Goal: Task Accomplishment & Management: Complete application form

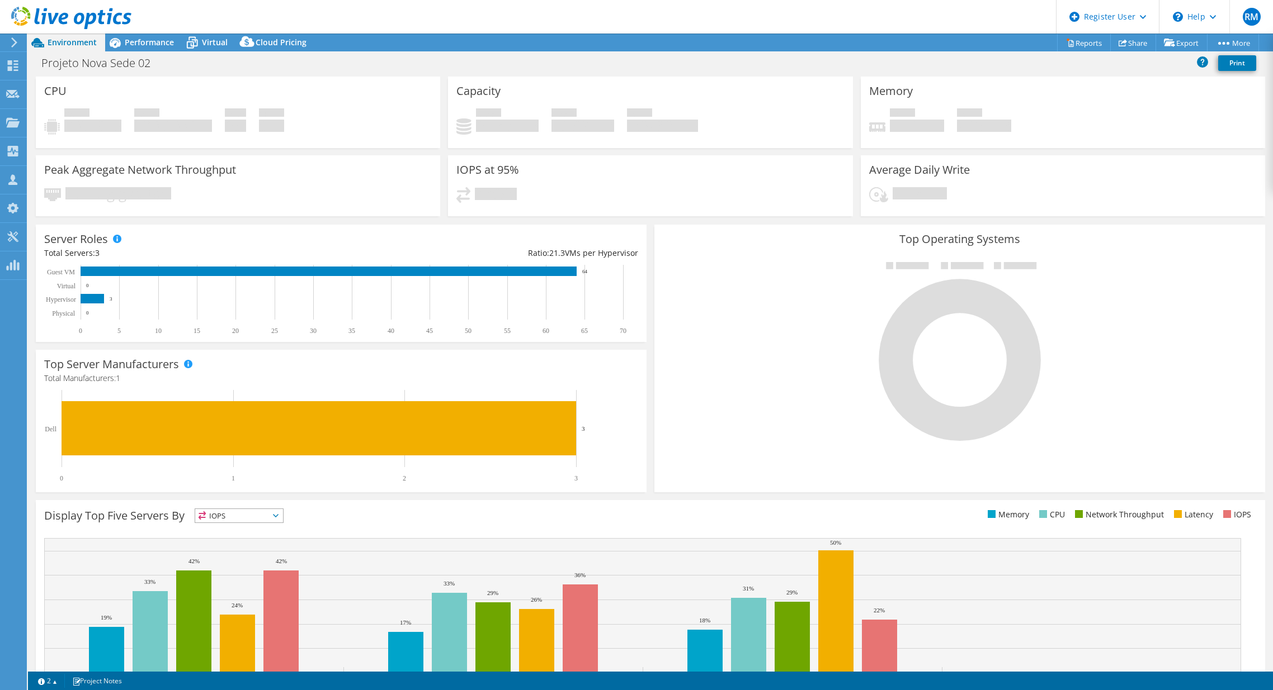
select select "SouthAmerica"
select select "USD"
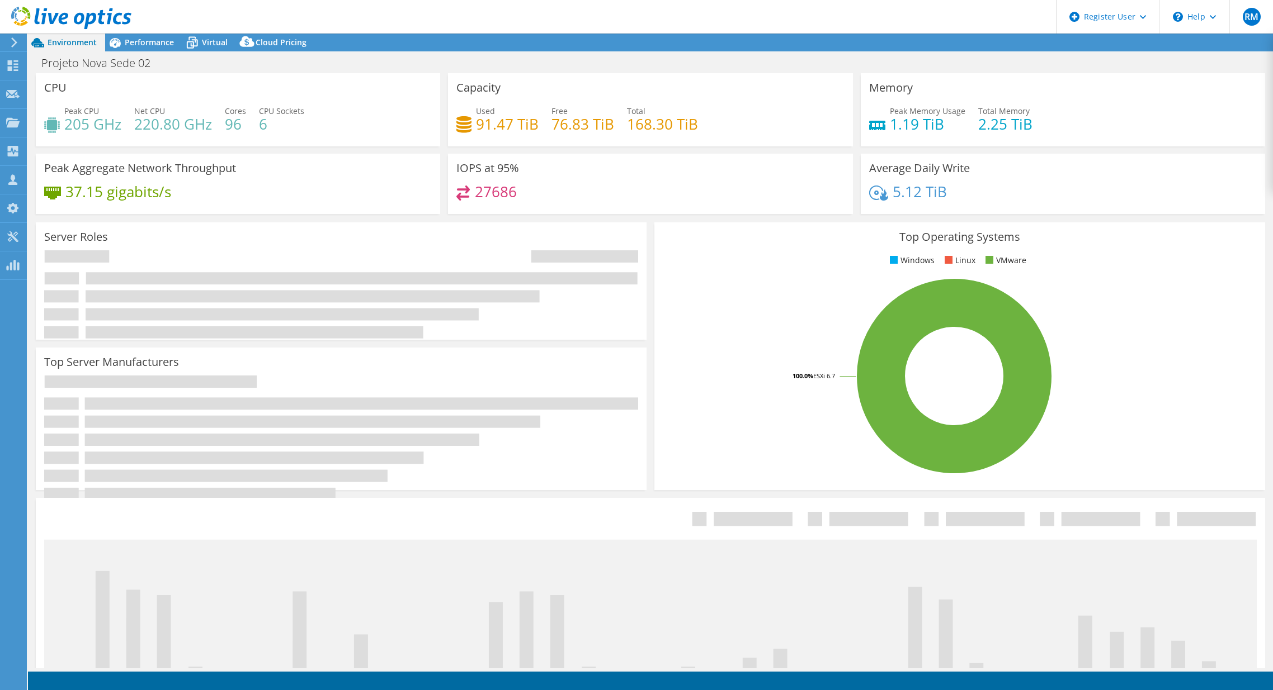
select select "SouthAmerica"
select select "USD"
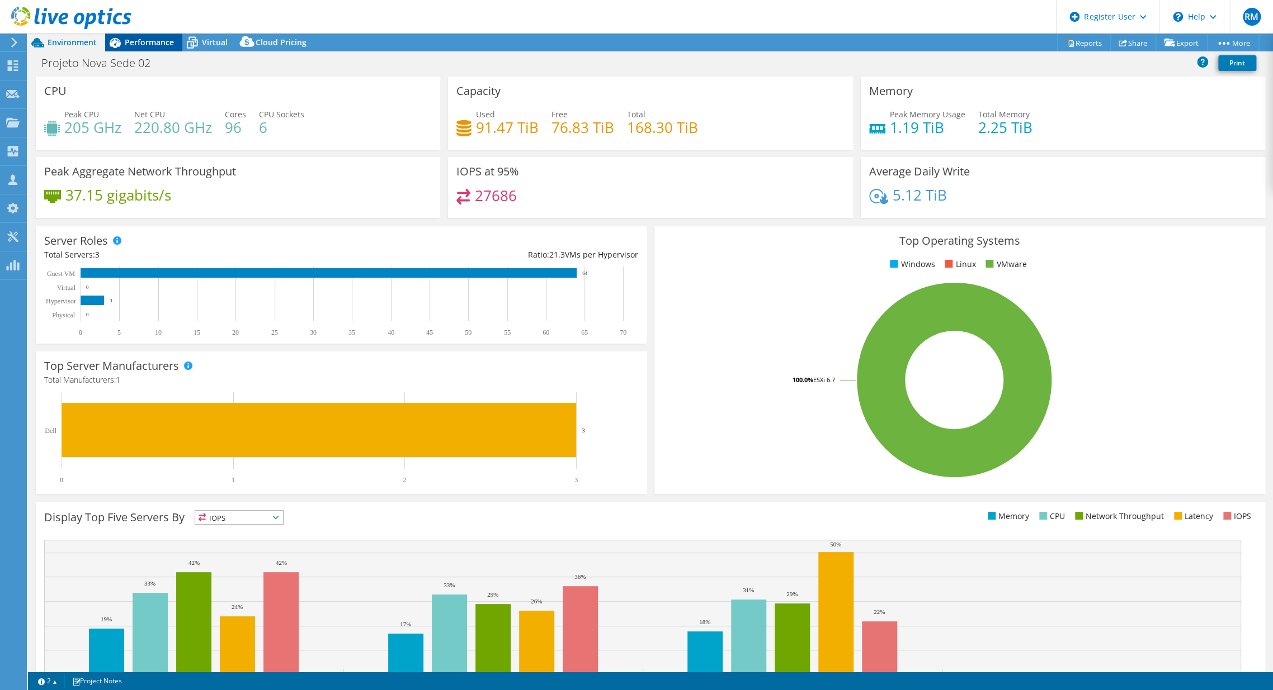
drag, startPoint x: 132, startPoint y: 31, endPoint x: 133, endPoint y: 51, distance: 19.6
click at [133, 51] on div "RM Dell User Rodrigo Maia Rodrigo.M.Maia@Dell.com Dell My Profile Log Out \n He…" at bounding box center [636, 345] width 1273 height 690
click at [133, 51] on div "Performance" at bounding box center [143, 43] width 77 height 18
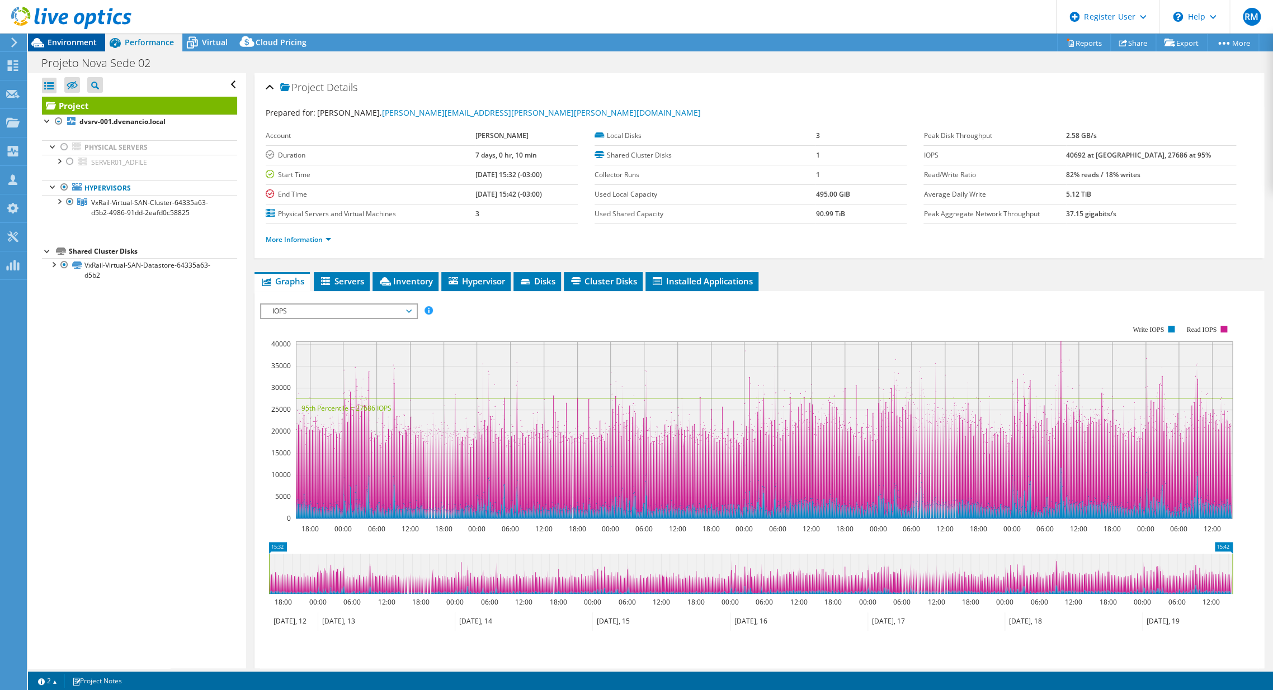
click at [98, 40] on div "Environment" at bounding box center [66, 43] width 77 height 18
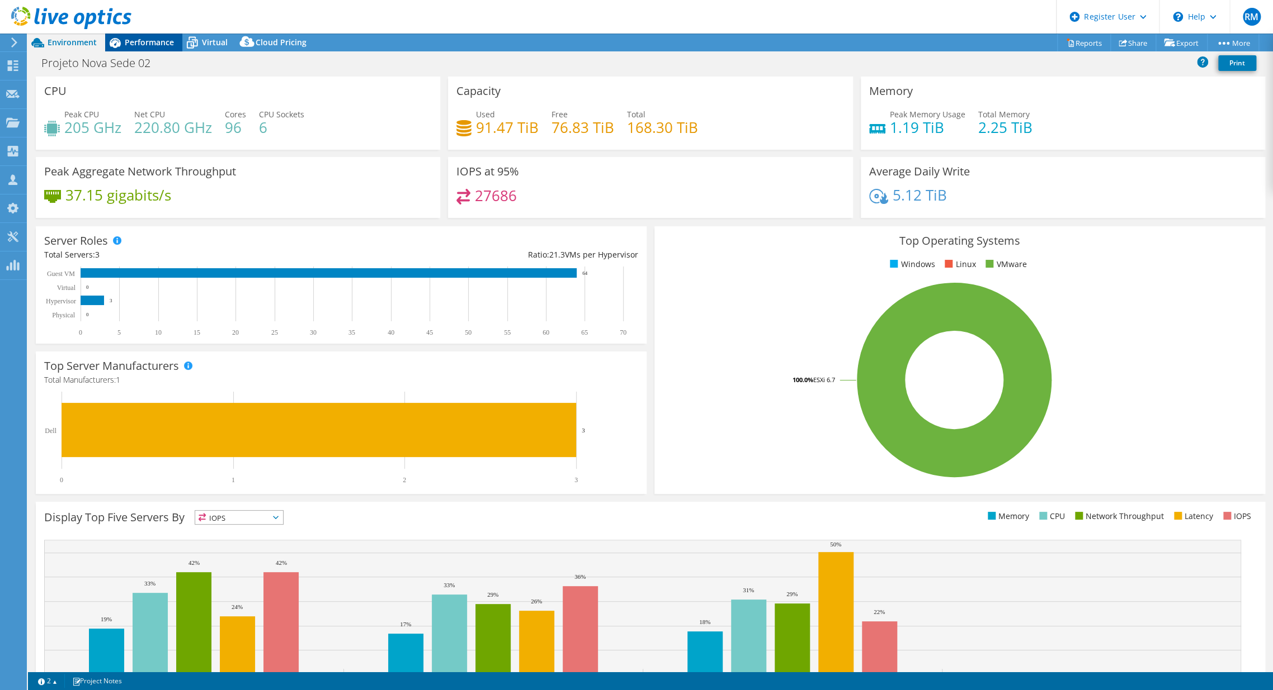
click at [149, 48] on span "Performance" at bounding box center [149, 42] width 49 height 11
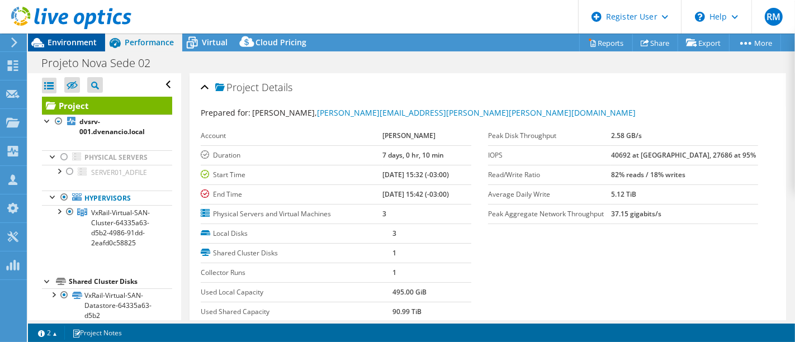
click at [94, 38] on span "Environment" at bounding box center [72, 42] width 49 height 11
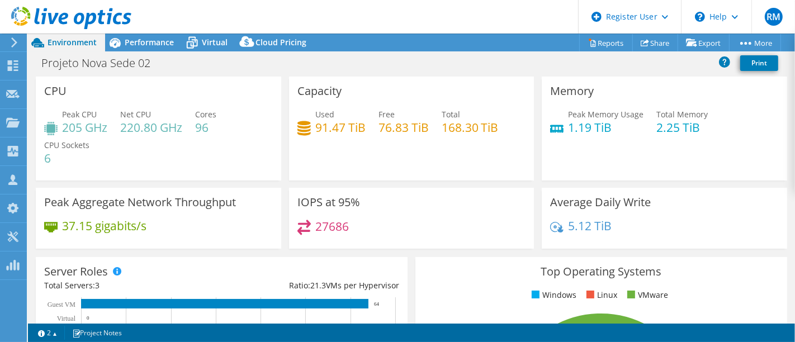
click at [281, 144] on div "CPU Peak CPU 205 GHz Net CPU 220.80 GHz Cores 96 CPU Sockets 6" at bounding box center [158, 129] width 253 height 104
click at [209, 40] on span "Virtual" at bounding box center [215, 42] width 26 height 11
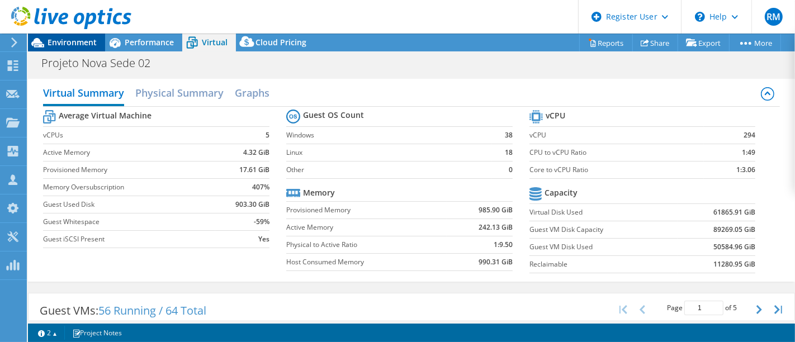
click at [73, 40] on span "Environment" at bounding box center [72, 42] width 49 height 11
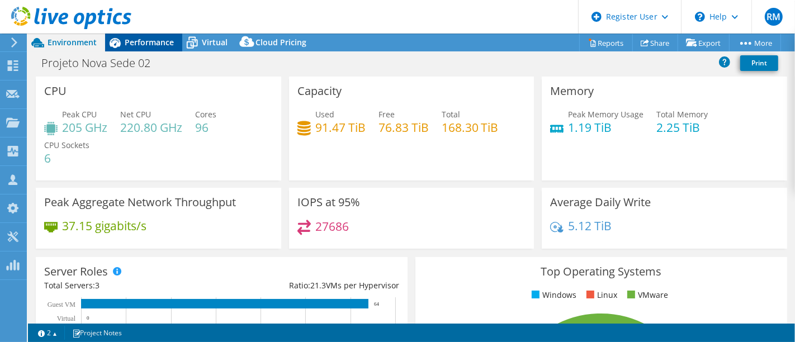
click at [146, 40] on span "Performance" at bounding box center [149, 42] width 49 height 11
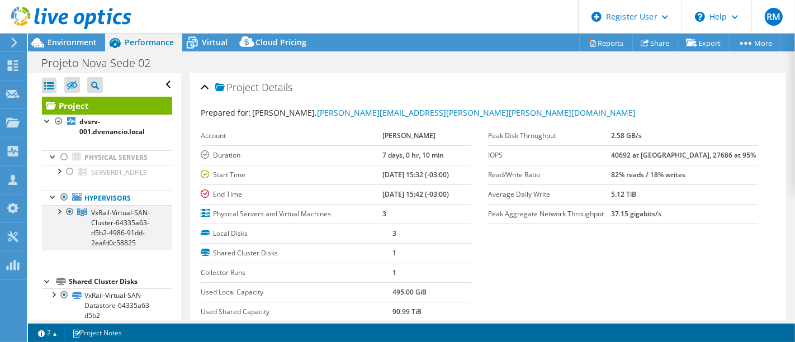
click at [61, 207] on div at bounding box center [58, 210] width 11 height 11
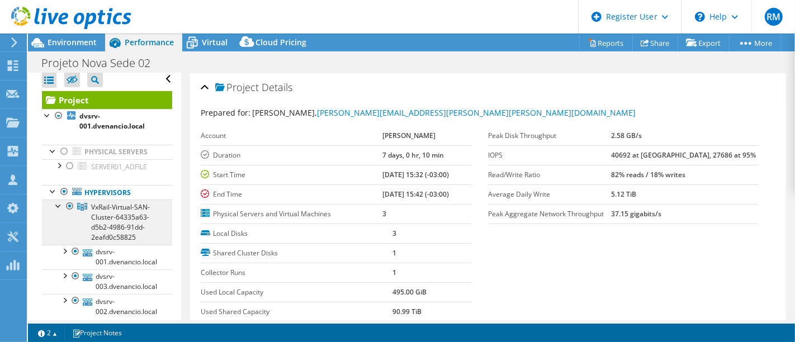
scroll to position [2, 0]
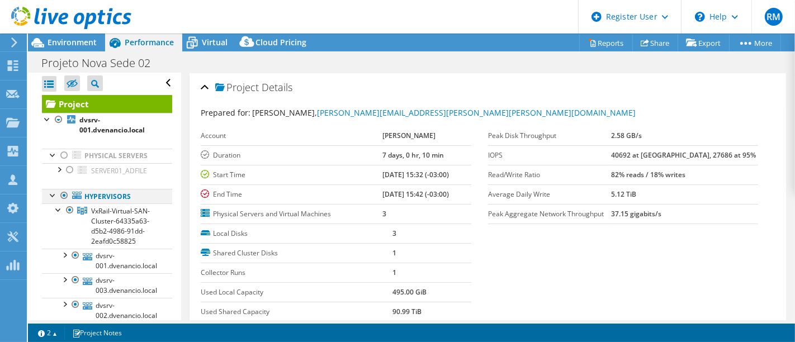
click at [52, 192] on div at bounding box center [53, 194] width 11 height 11
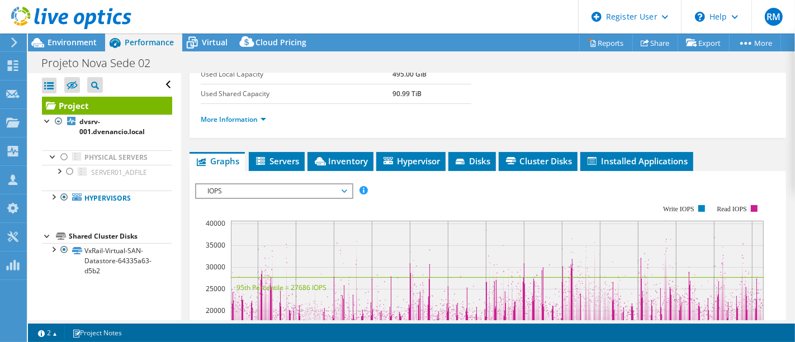
scroll to position [218, 0]
click at [324, 165] on li "Inventory" at bounding box center [341, 161] width 66 height 19
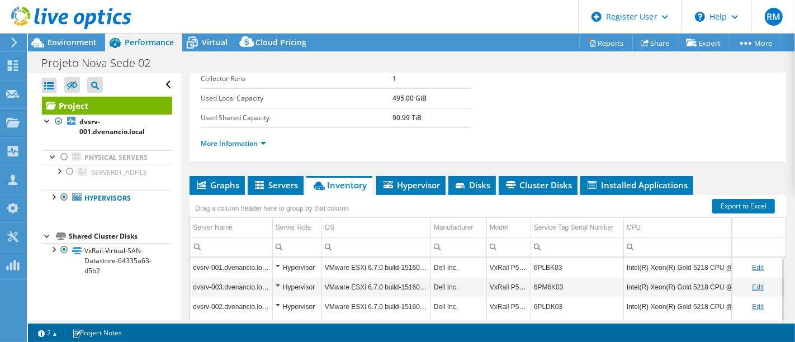
scroll to position [193, 0]
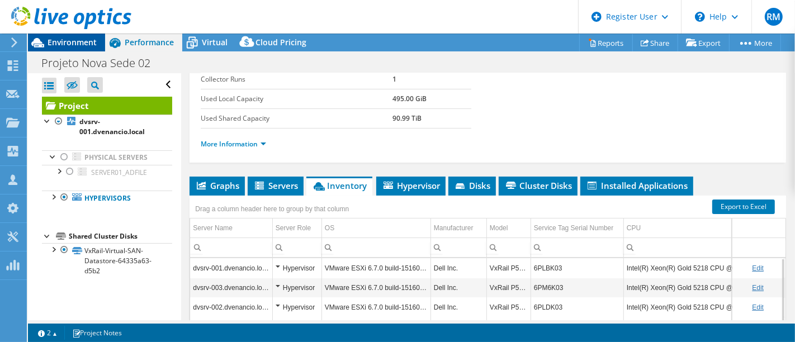
click at [72, 40] on span "Environment" at bounding box center [72, 42] width 49 height 11
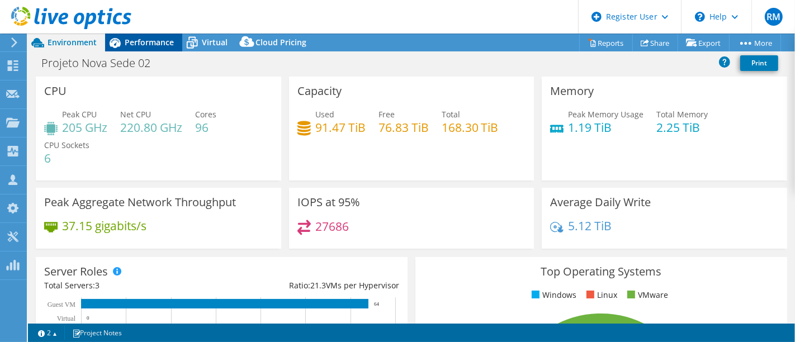
click at [143, 49] on div "Performance" at bounding box center [143, 43] width 77 height 18
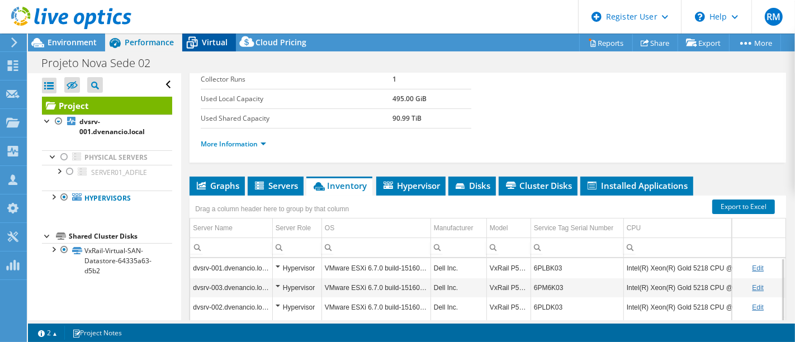
click at [184, 49] on icon at bounding box center [192, 43] width 20 height 20
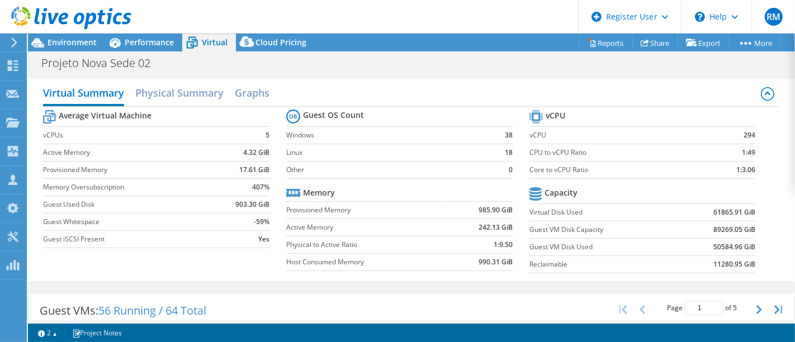
click at [720, 245] on b "50584.96 GiB" at bounding box center [734, 247] width 42 height 11
click at [636, 260] on label "Reclaimable" at bounding box center [603, 264] width 148 height 11
click at [721, 242] on b "50584.96 GiB" at bounding box center [734, 247] width 42 height 11
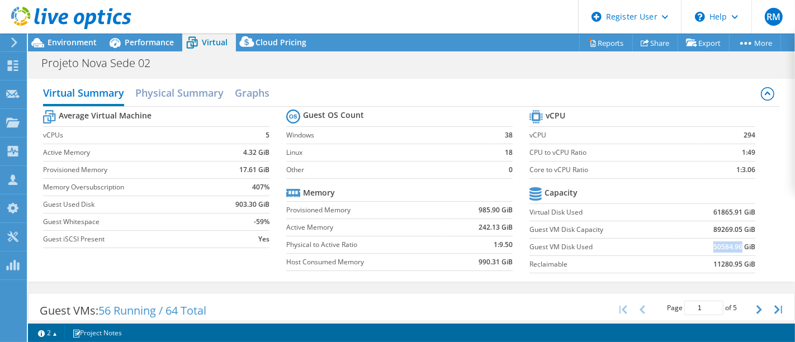
click at [721, 242] on b "50584.96 GiB" at bounding box center [734, 247] width 42 height 11
click at [726, 248] on b "50584.96 GiB" at bounding box center [734, 247] width 42 height 11
click at [720, 230] on b "89269.05 GiB" at bounding box center [734, 229] width 42 height 11
click at [719, 247] on b "50584.96 GiB" at bounding box center [734, 247] width 42 height 11
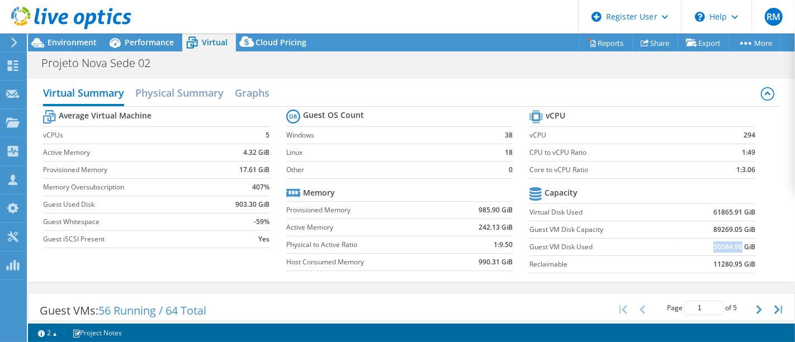
click at [719, 247] on b "50584.96 GiB" at bounding box center [734, 247] width 42 height 11
click at [64, 32] on div at bounding box center [65, 18] width 131 height 37
click at [64, 40] on span "Environment" at bounding box center [72, 42] width 49 height 11
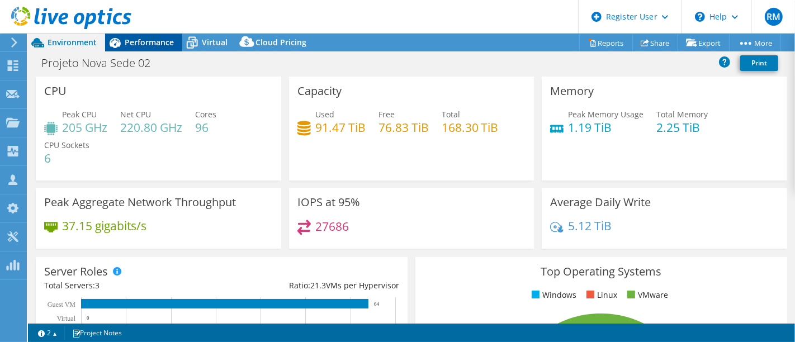
click at [134, 41] on span "Performance" at bounding box center [149, 42] width 49 height 11
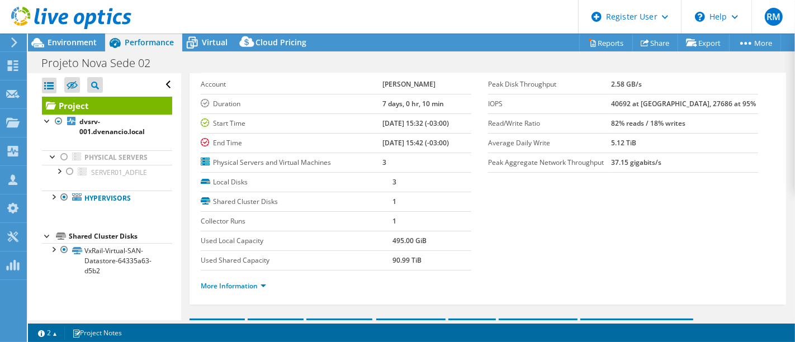
scroll to position [0, 0]
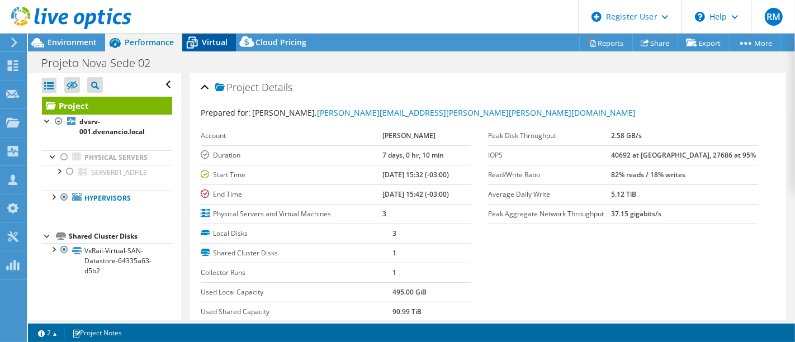
click at [211, 46] on span "Virtual" at bounding box center [215, 42] width 26 height 11
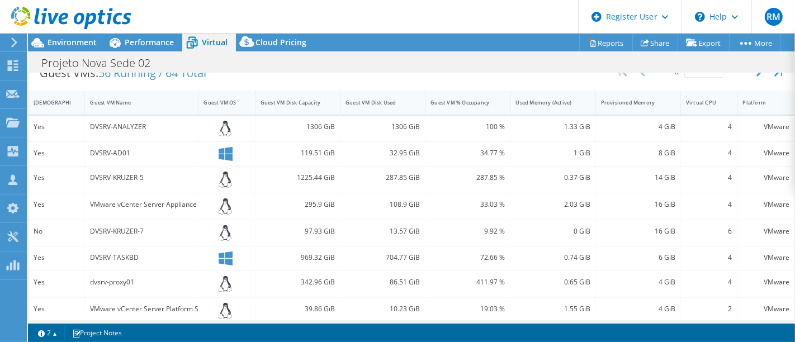
scroll to position [238, 0]
click at [557, 98] on div "Used Memory (Active)" at bounding box center [546, 101] width 61 height 7
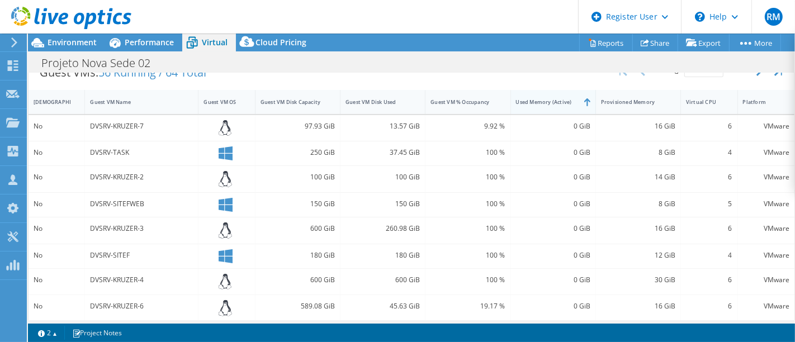
click at [557, 98] on div "Used Memory (Active)" at bounding box center [546, 101] width 61 height 7
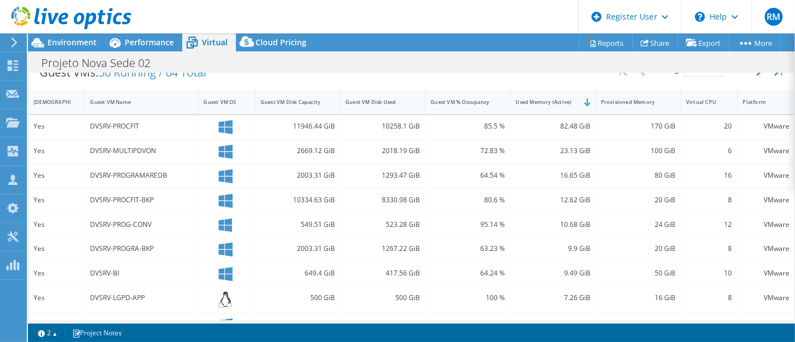
click at [557, 122] on div "82.48 GiB" at bounding box center [553, 126] width 74 height 12
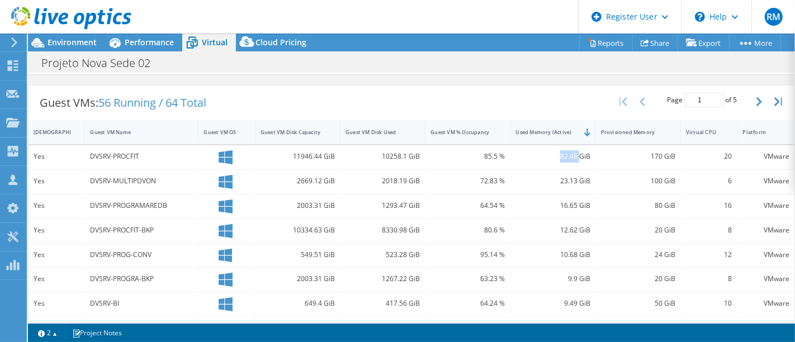
scroll to position [207, 0]
click at [391, 153] on div "10258.1 GiB" at bounding box center [383, 157] width 74 height 12
click at [384, 155] on div "10258.1 GiB" at bounding box center [383, 157] width 74 height 12
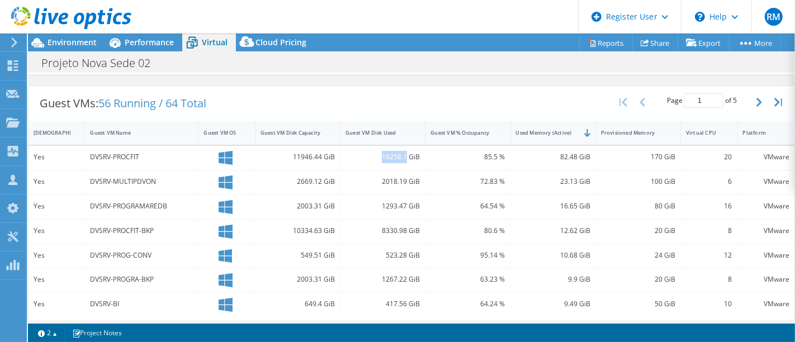
click at [384, 155] on div "10258.1 GiB" at bounding box center [383, 157] width 74 height 12
click at [574, 153] on div "82.48 GiB" at bounding box center [553, 157] width 74 height 12
click at [662, 158] on div "170 GiB" at bounding box center [638, 157] width 74 height 12
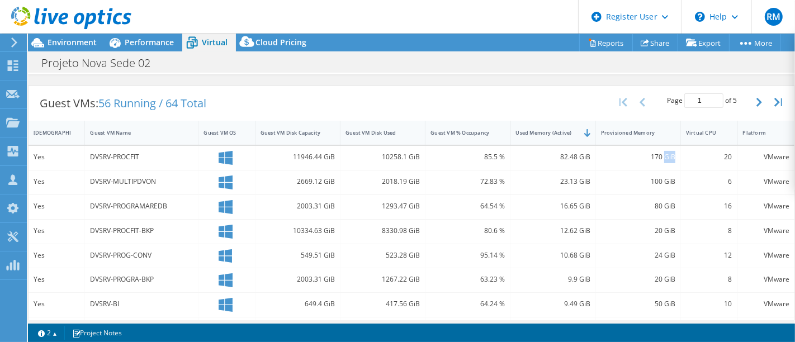
click at [662, 158] on div "170 GiB" at bounding box center [638, 157] width 74 height 12
click at [714, 157] on div "20" at bounding box center [709, 157] width 46 height 12
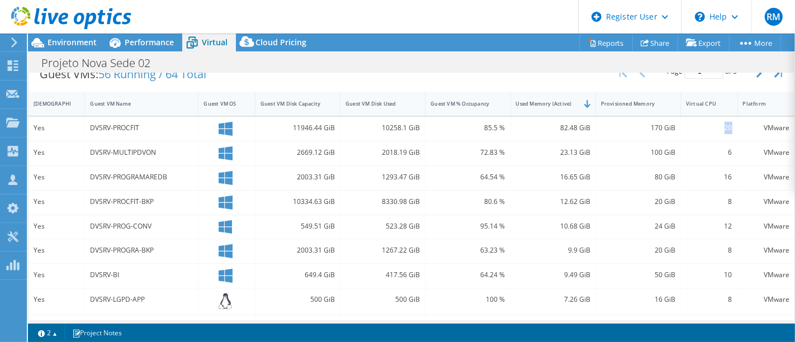
scroll to position [0, 0]
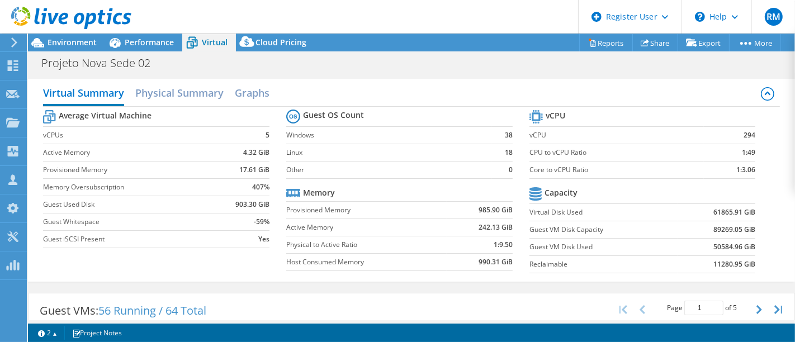
click at [80, 36] on div at bounding box center [65, 18] width 131 height 37
click at [79, 38] on span "Environment" at bounding box center [72, 42] width 49 height 11
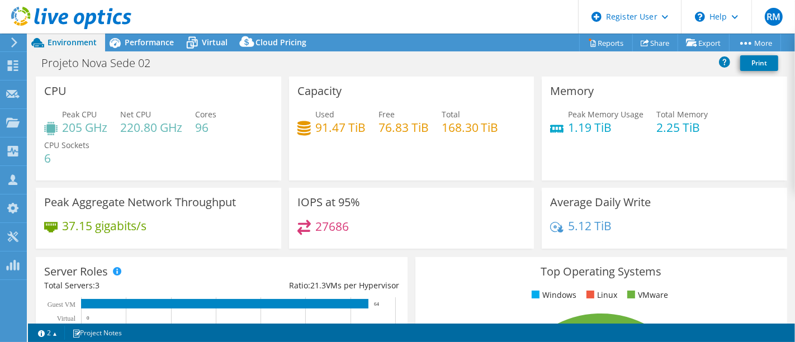
click at [656, 124] on h4 "2.25 TiB" at bounding box center [681, 127] width 51 height 12
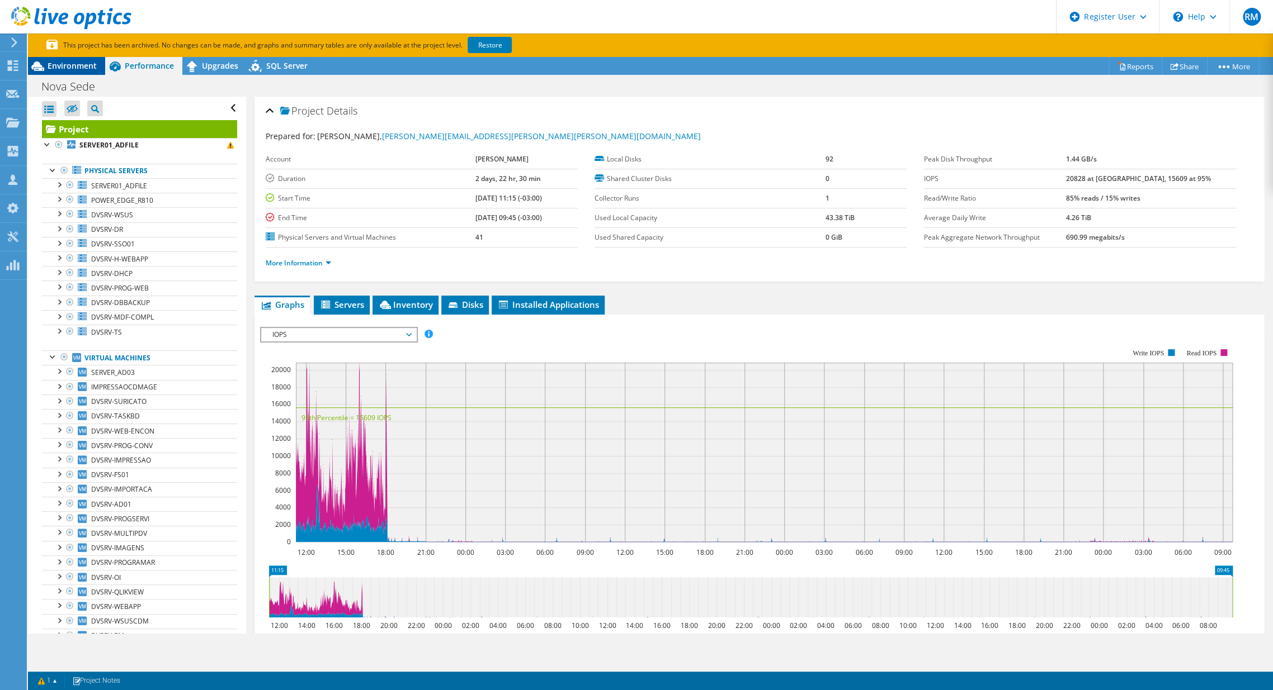
click at [52, 64] on span "Environment" at bounding box center [72, 65] width 49 height 11
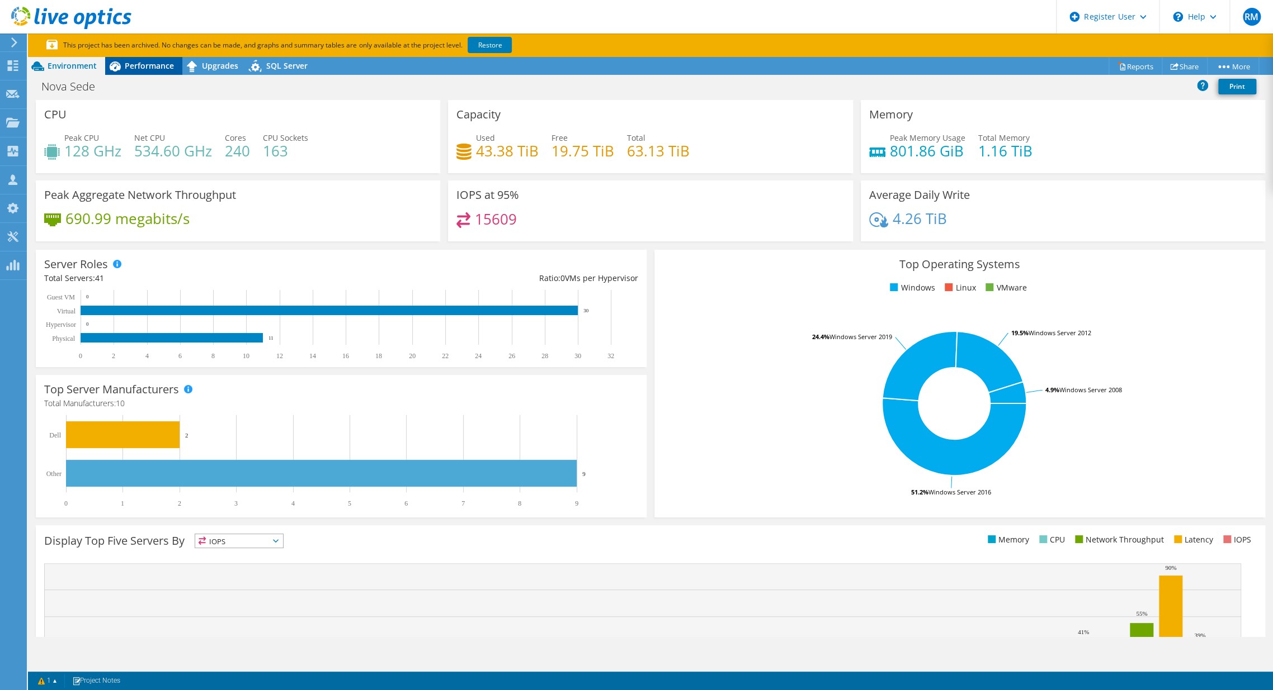
click at [146, 65] on span "Performance" at bounding box center [149, 65] width 49 height 11
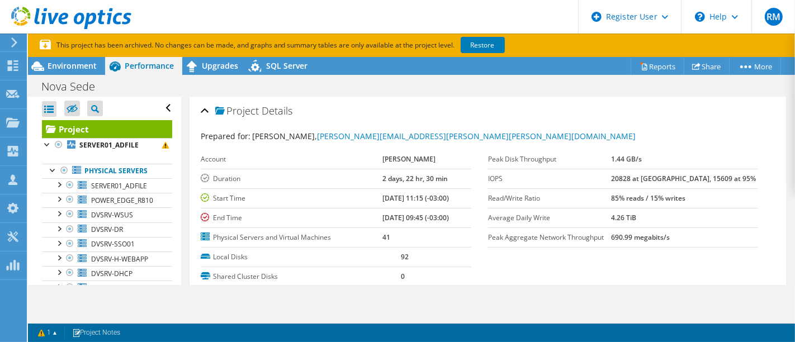
click at [389, 196] on b "10/29/2021, 11:15 (-03:00)" at bounding box center [415, 198] width 67 height 10
click at [84, 71] on div "Environment" at bounding box center [66, 66] width 77 height 18
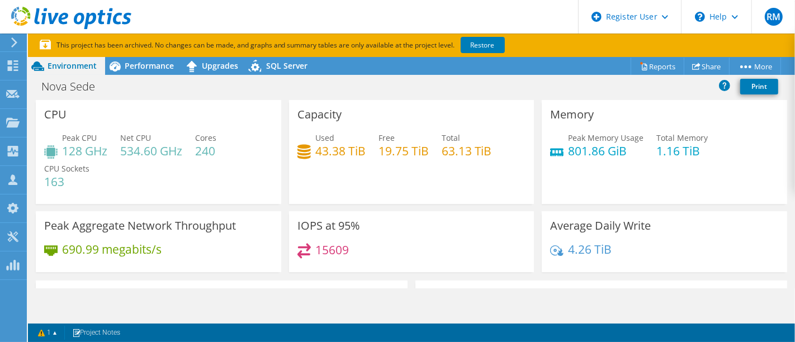
scroll to position [1, 0]
click at [81, 140] on span "Peak CPU" at bounding box center [79, 137] width 35 height 11
click at [79, 145] on h4 "128 GHz" at bounding box center [84, 150] width 45 height 12
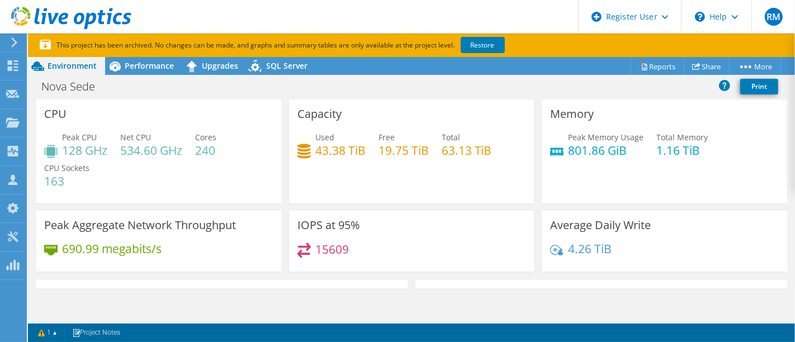
click at [575, 146] on h4 "801.86 GiB" at bounding box center [605, 150] width 75 height 12
click at [325, 141] on span "Used" at bounding box center [324, 137] width 19 height 11
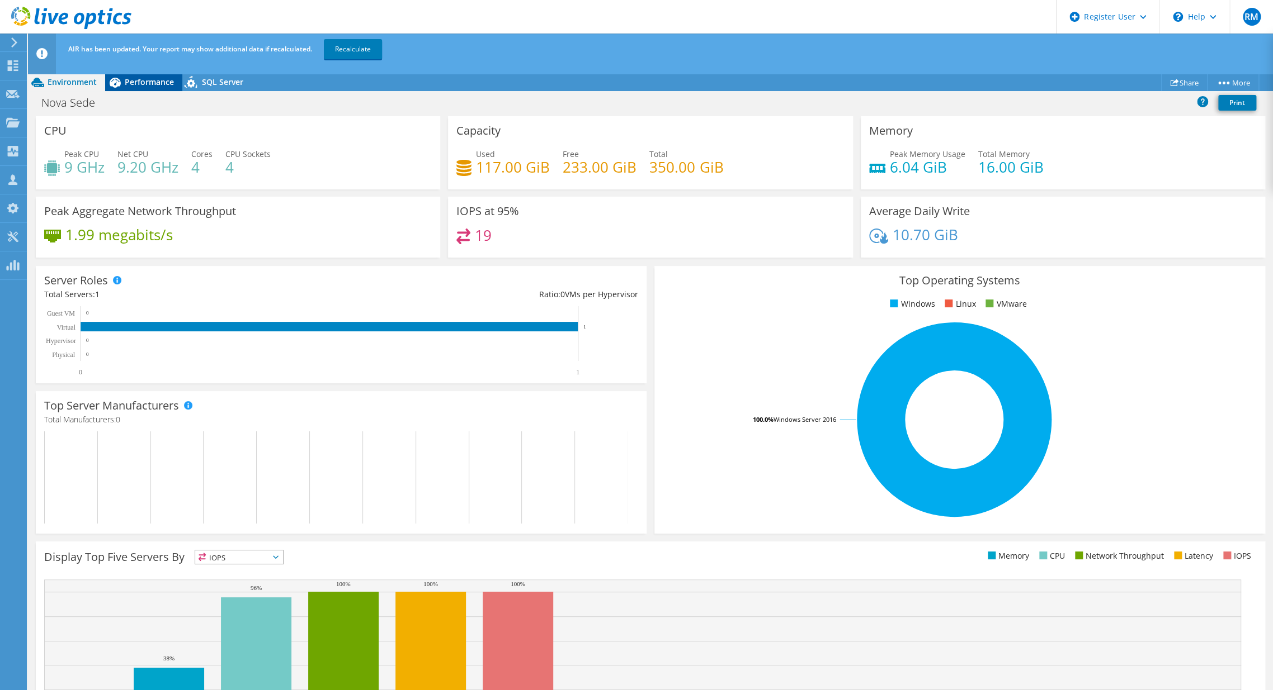
click at [150, 75] on div "Performance" at bounding box center [143, 82] width 77 height 18
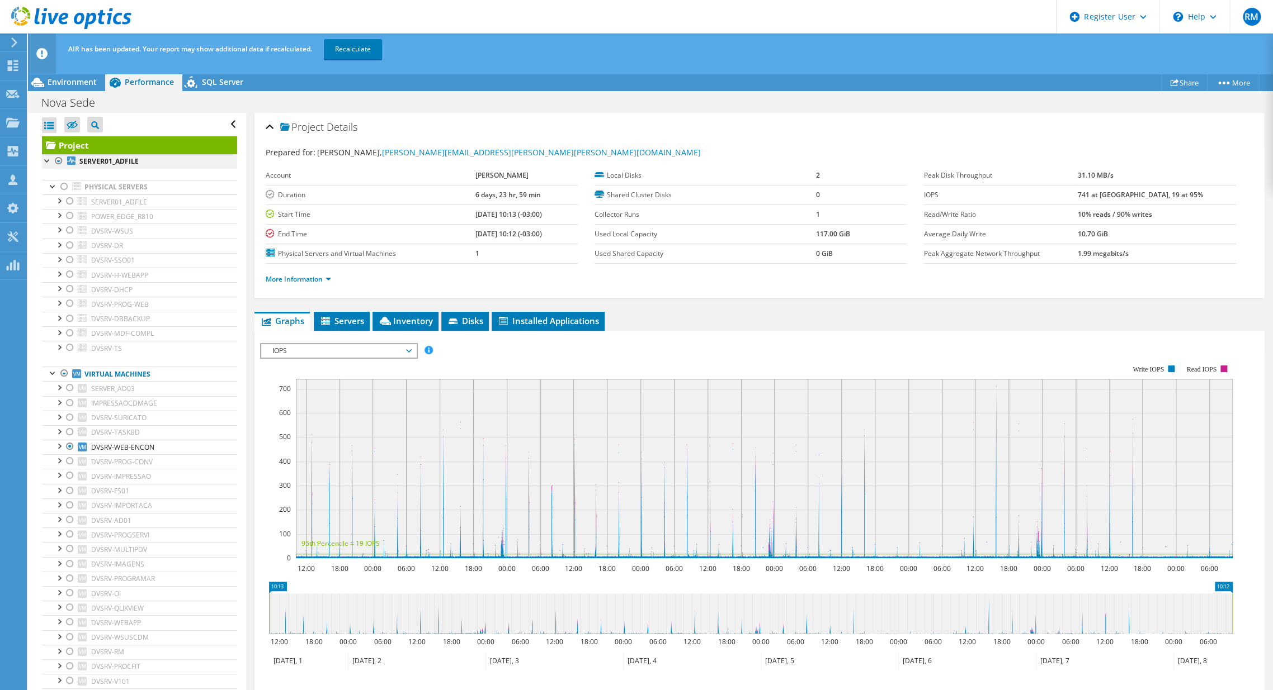
click at [58, 160] on div at bounding box center [58, 160] width 11 height 13
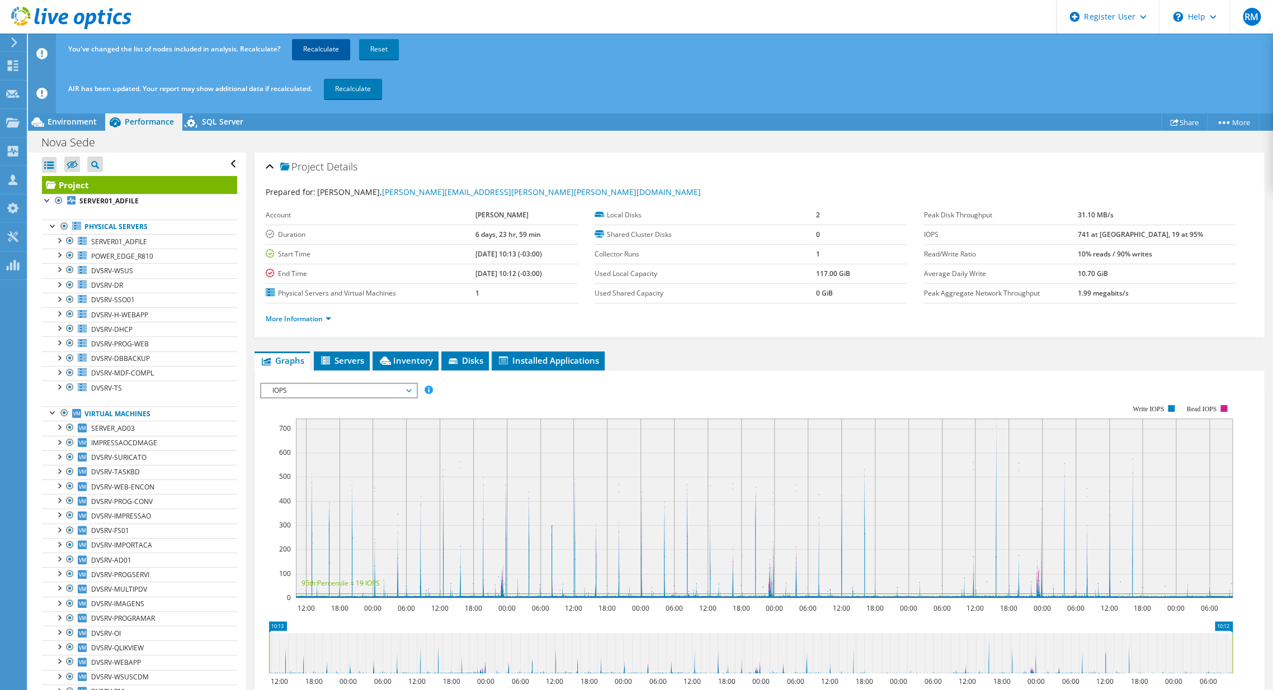
click at [313, 48] on link "Recalculate" at bounding box center [321, 49] width 58 height 20
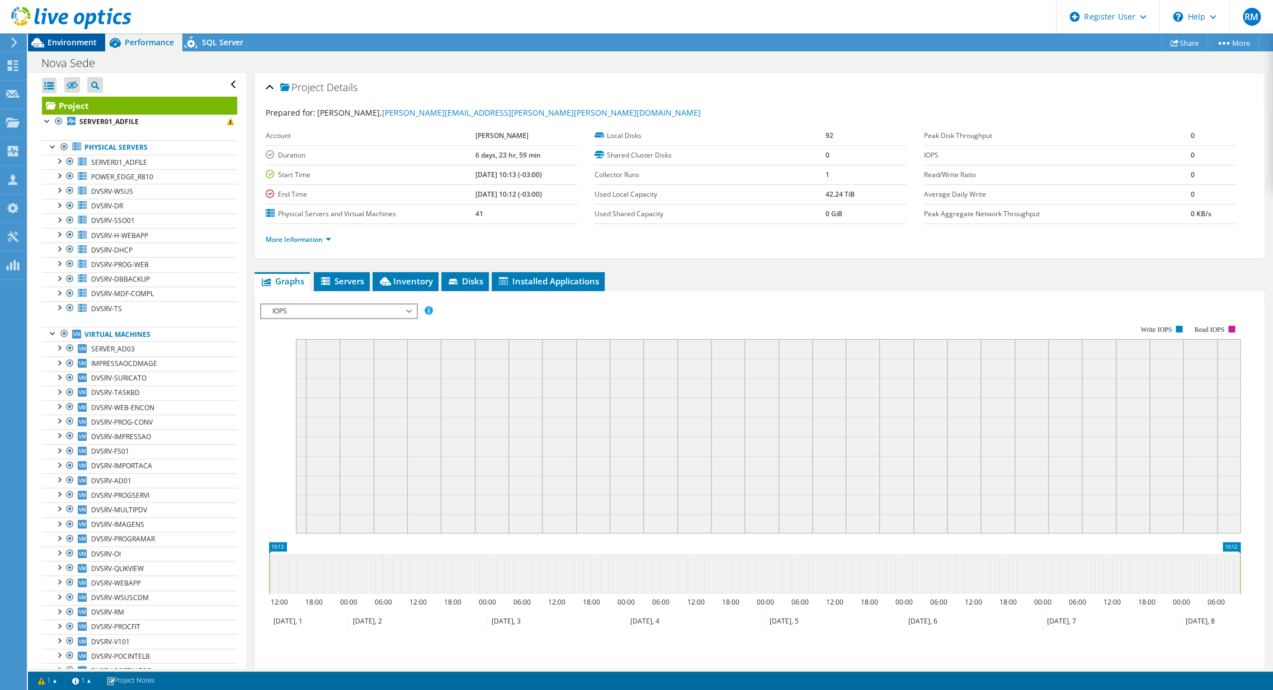
click at [81, 42] on span "Environment" at bounding box center [72, 42] width 49 height 11
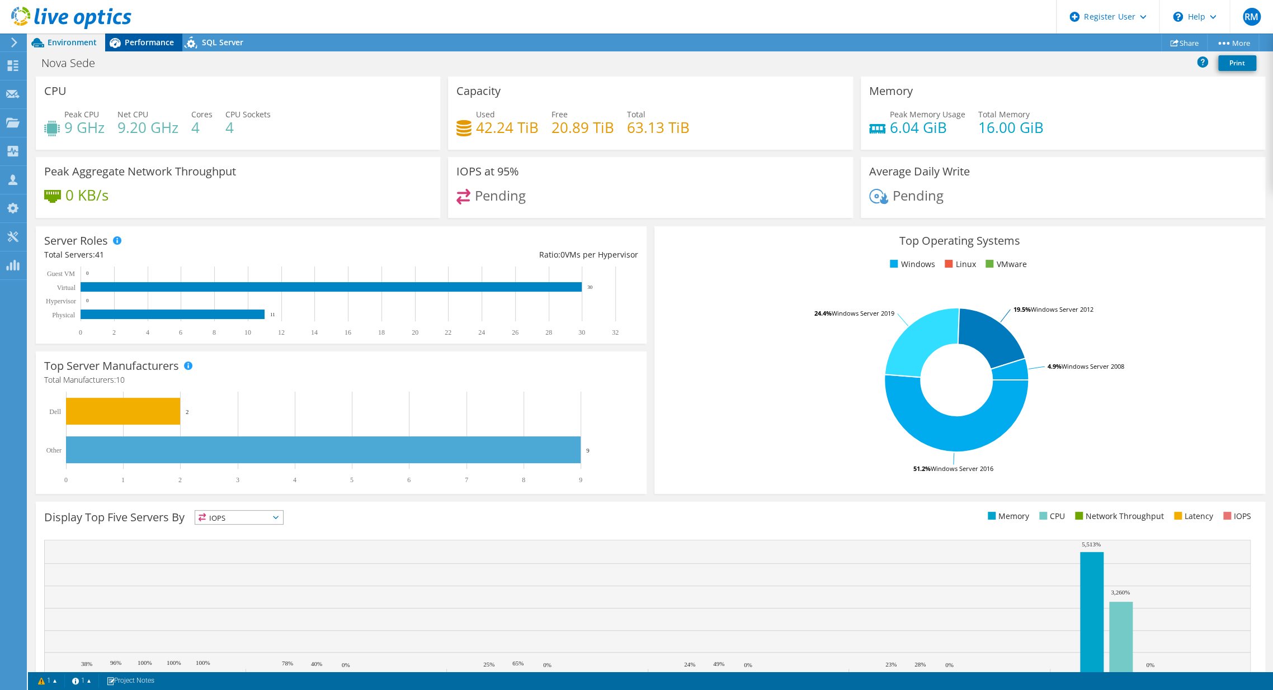
click at [132, 48] on div "Performance" at bounding box center [143, 43] width 77 height 18
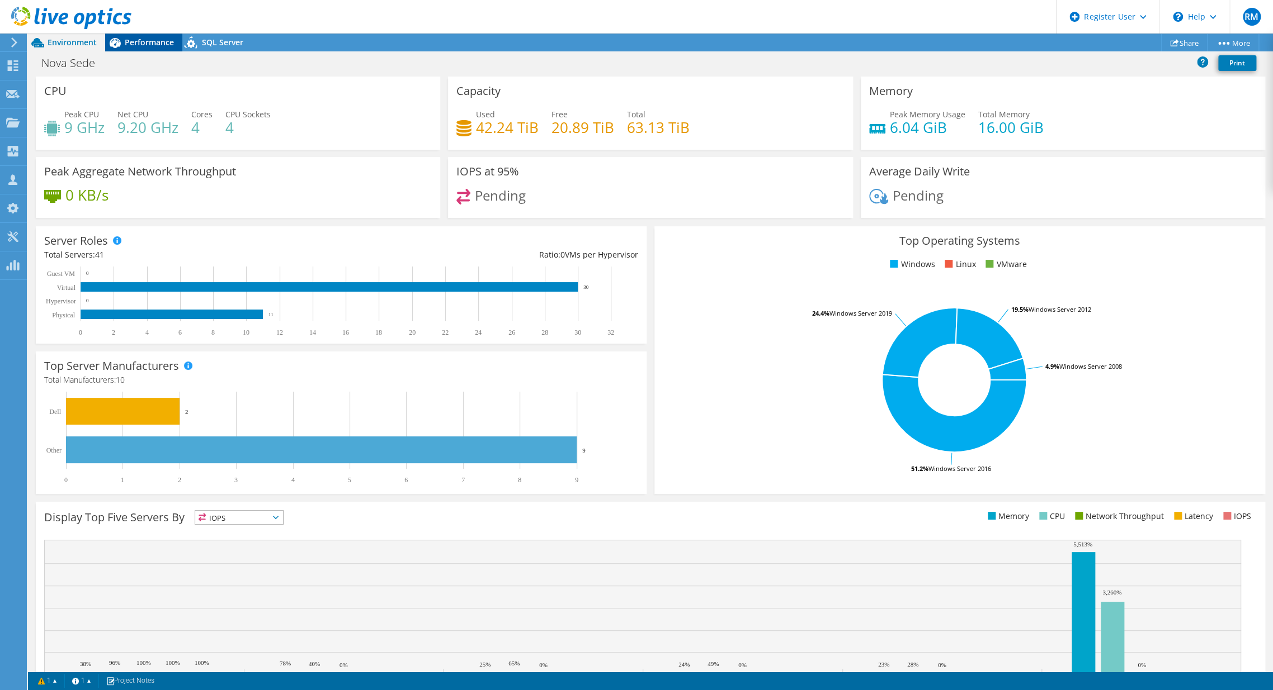
click at [157, 43] on span "Performance" at bounding box center [149, 42] width 49 height 11
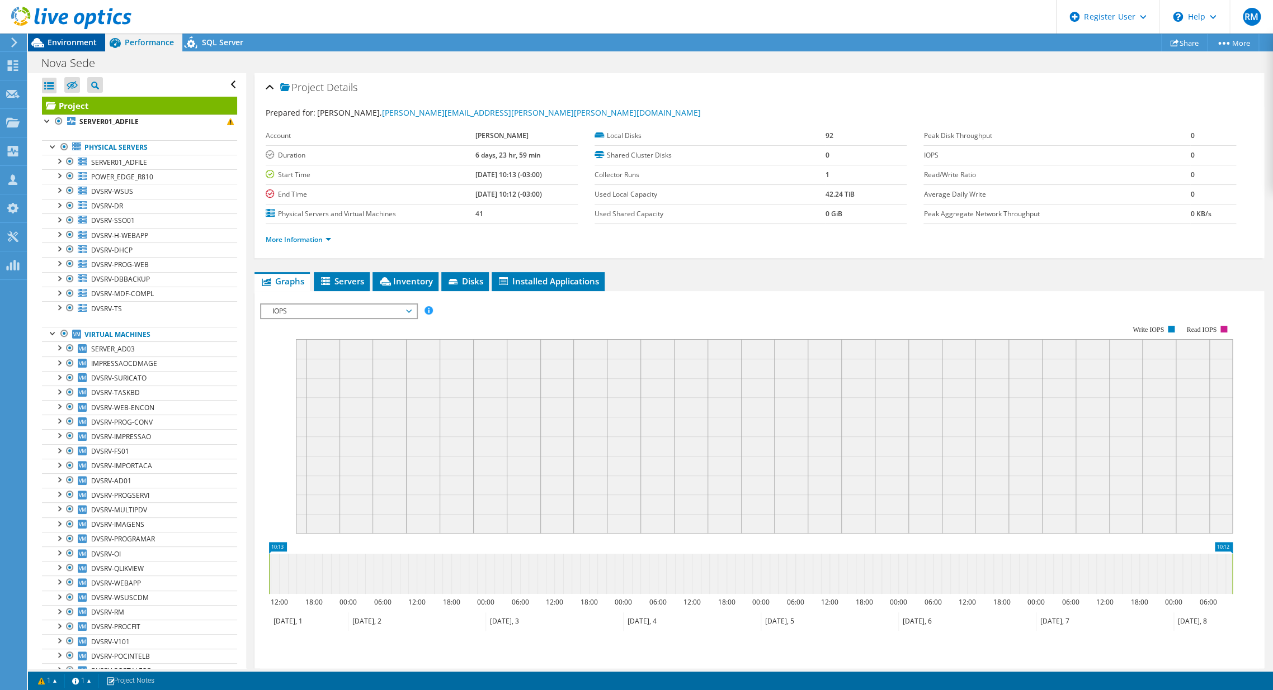
click at [88, 40] on span "Environment" at bounding box center [72, 42] width 49 height 11
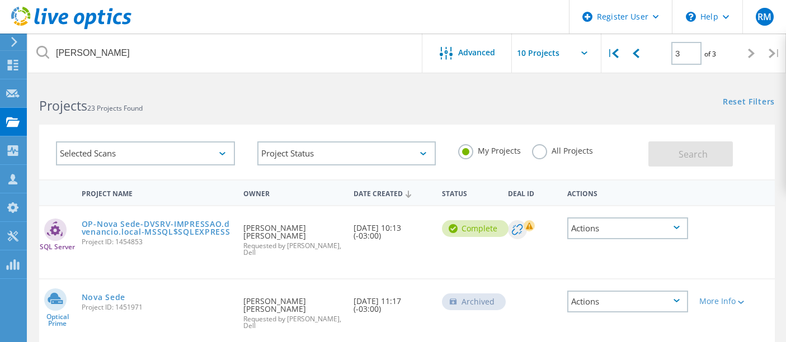
scroll to position [65, 0]
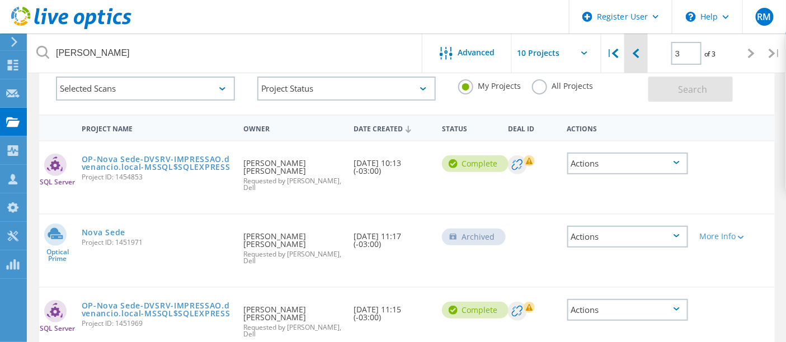
click at [643, 46] on div at bounding box center [635, 54] width 23 height 40
type input "2"
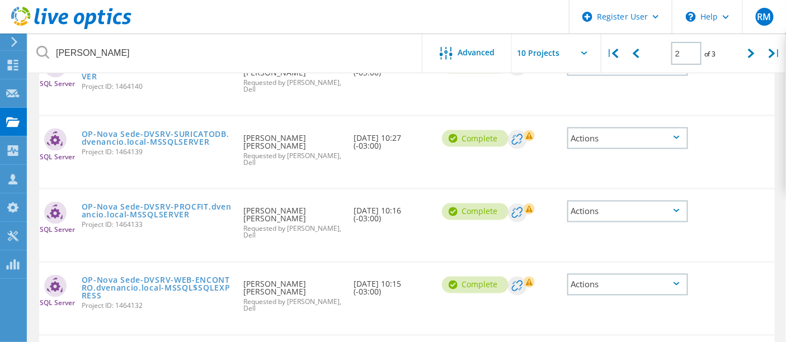
scroll to position [561, 0]
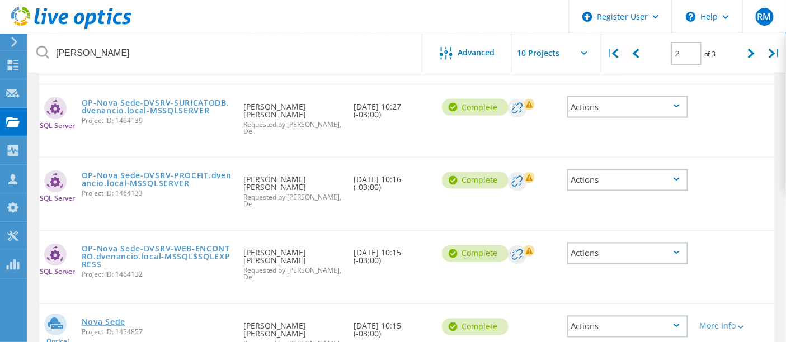
click at [117, 319] on link "Nova Sede" at bounding box center [104, 323] width 44 height 8
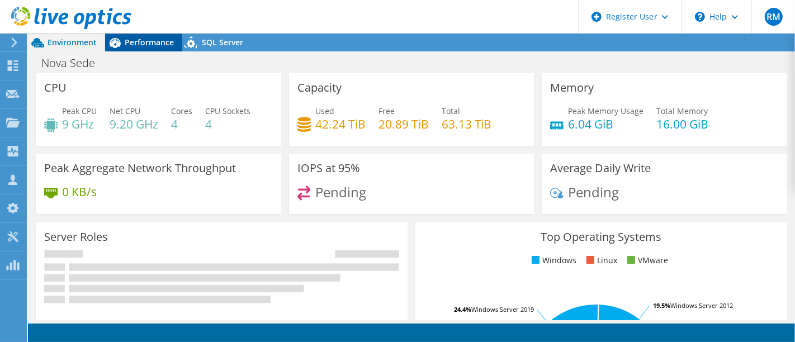
click at [121, 38] on icon at bounding box center [115, 43] width 20 height 20
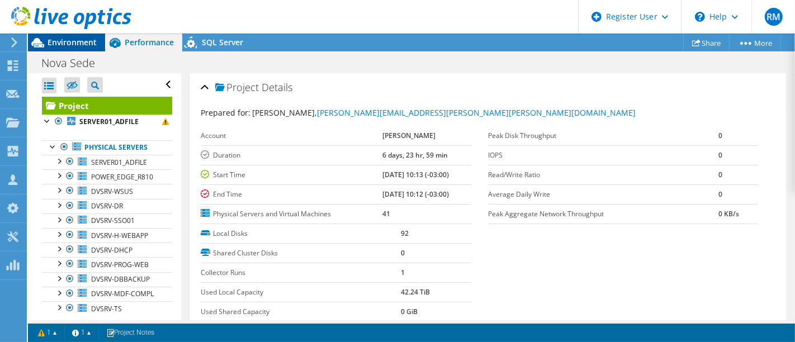
click at [70, 46] on span "Environment" at bounding box center [72, 42] width 49 height 11
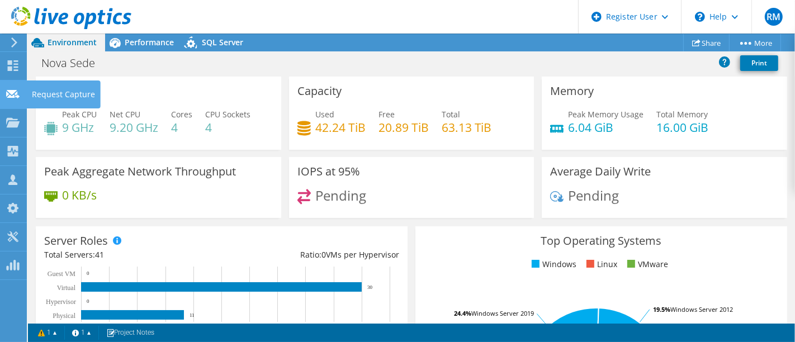
click at [14, 100] on div at bounding box center [12, 95] width 13 height 12
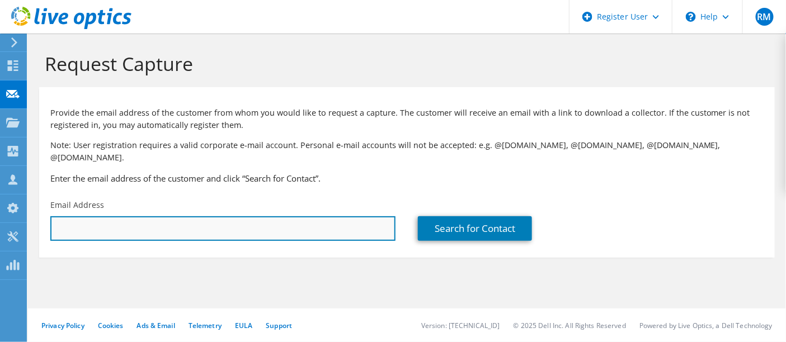
click at [110, 217] on input "text" at bounding box center [222, 228] width 345 height 25
paste input "[PERSON_NAME][EMAIL_ADDRESS][PERSON_NAME][PERSON_NAME][DOMAIN_NAME]"
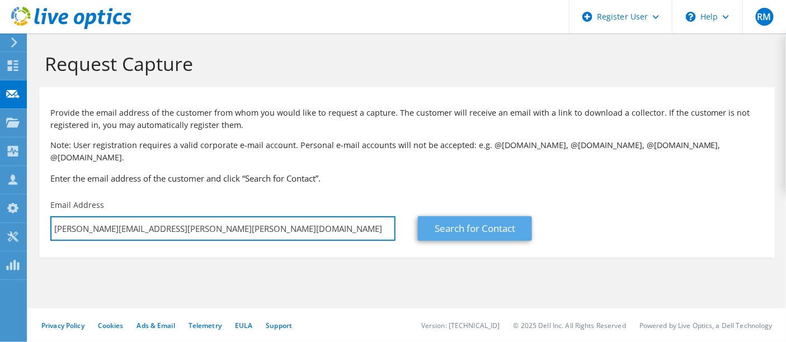
type input "[PERSON_NAME][EMAIL_ADDRESS][PERSON_NAME][PERSON_NAME][DOMAIN_NAME]"
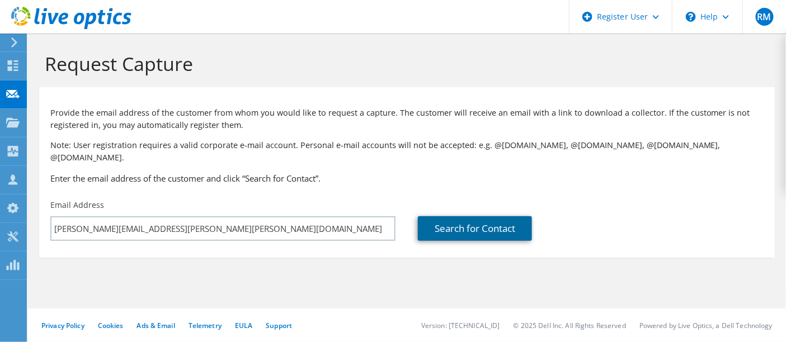
click at [475, 218] on link "Search for Contact" at bounding box center [475, 228] width 114 height 25
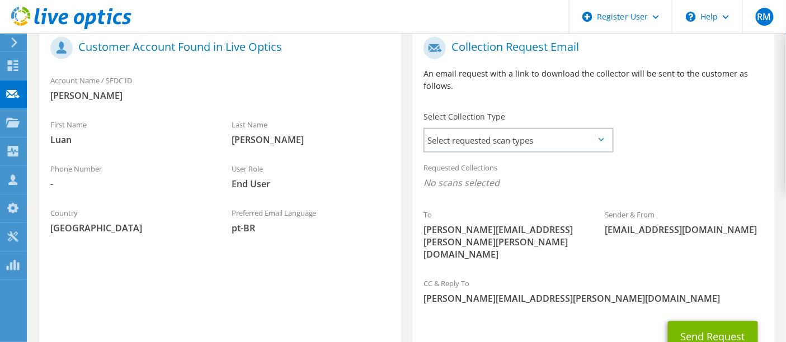
scroll to position [204, 0]
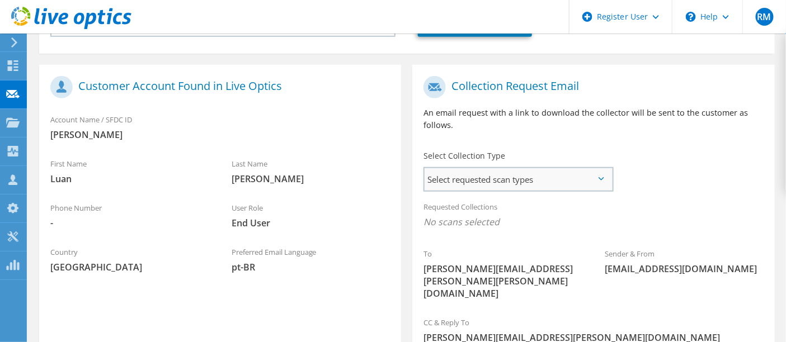
click at [504, 172] on span "Select requested scan types" at bounding box center [517, 179] width 187 height 22
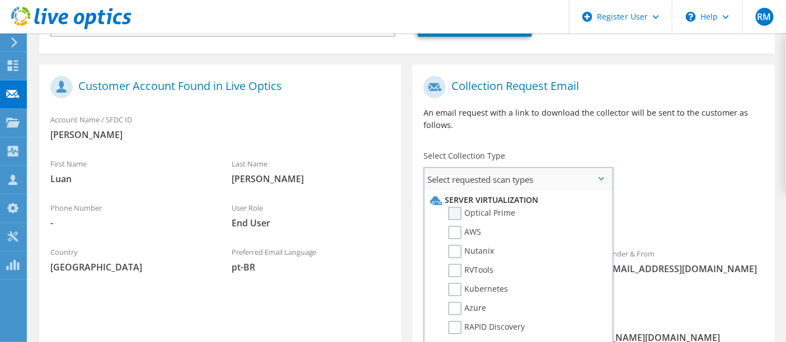
click at [494, 207] on label "Optical Prime" at bounding box center [481, 213] width 67 height 13
click at [0, 0] on input "Optical Prime" at bounding box center [0, 0] width 0 height 0
click at [660, 195] on div "Requested Collections No scans selected Optical Prime" at bounding box center [593, 217] width 362 height 45
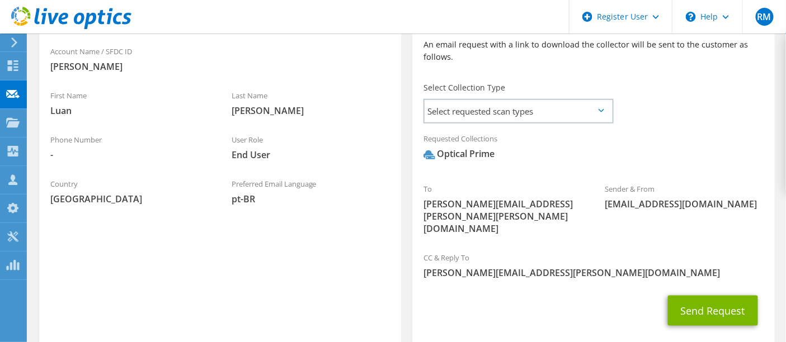
scroll to position [273, 0]
click at [693, 295] on button "Send Request" at bounding box center [713, 310] width 90 height 30
